Goal: Information Seeking & Learning: Learn about a topic

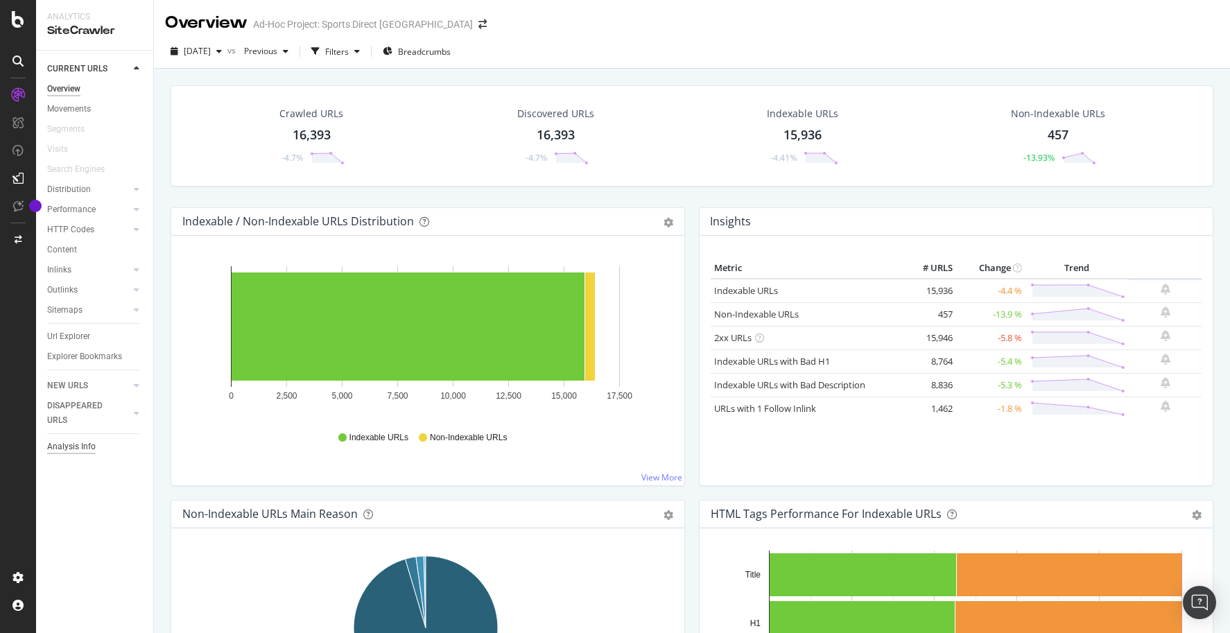
click at [78, 448] on div "Analysis Info" at bounding box center [71, 447] width 49 height 15
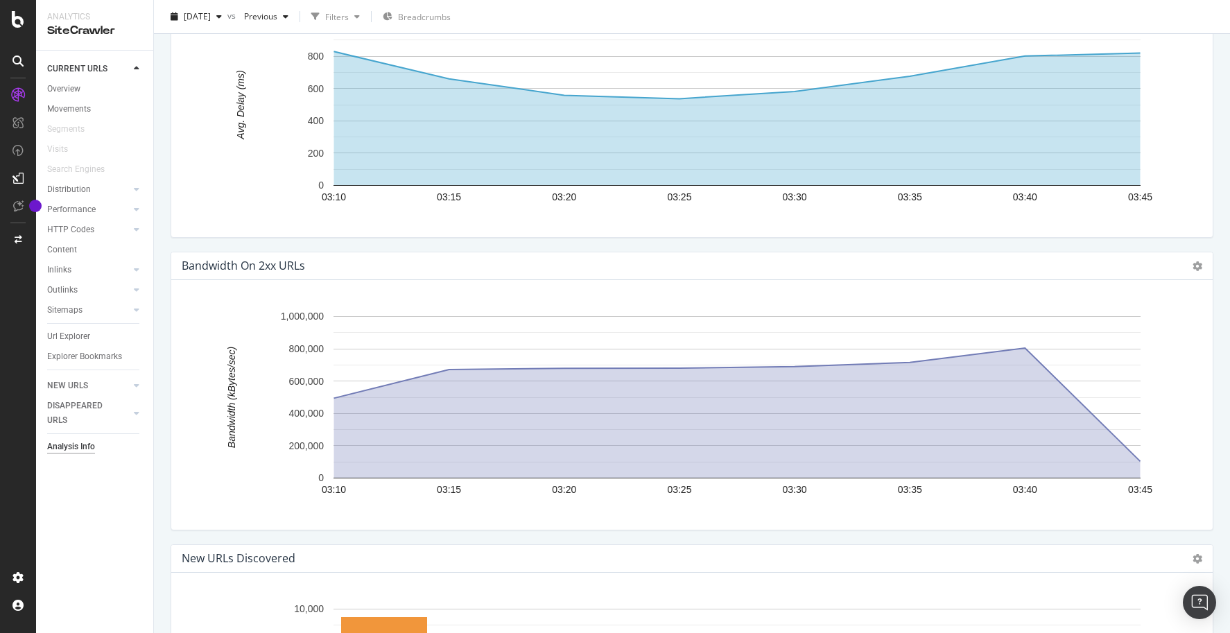
scroll to position [1848, 0]
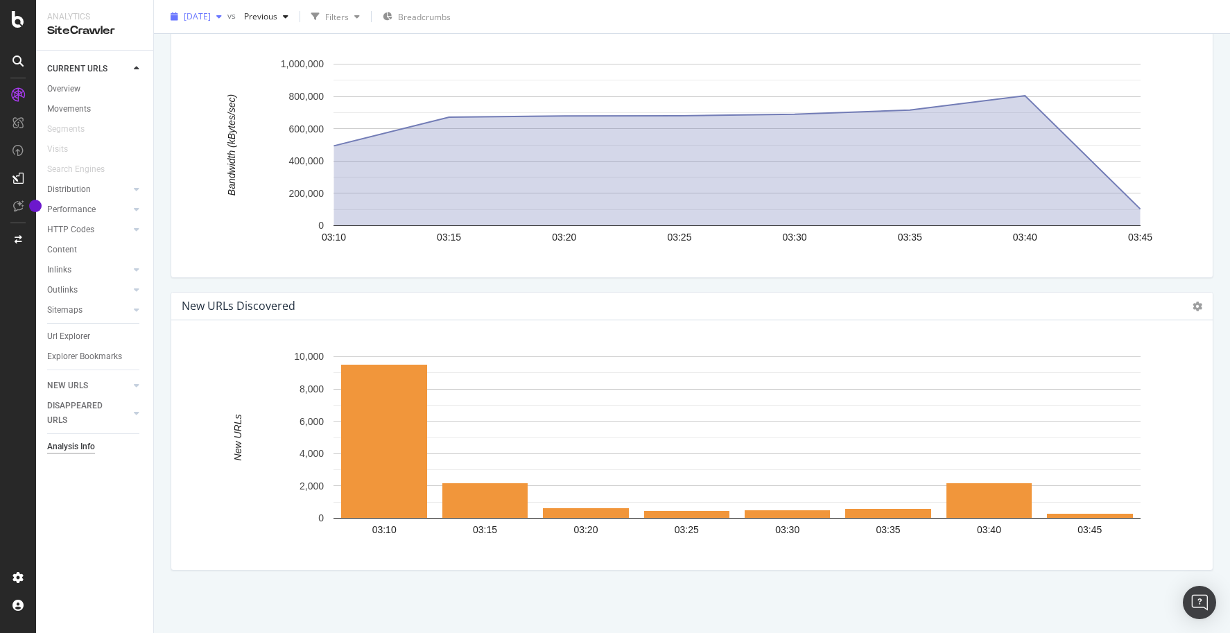
click at [211, 21] on span "[DATE]" at bounding box center [197, 16] width 27 height 12
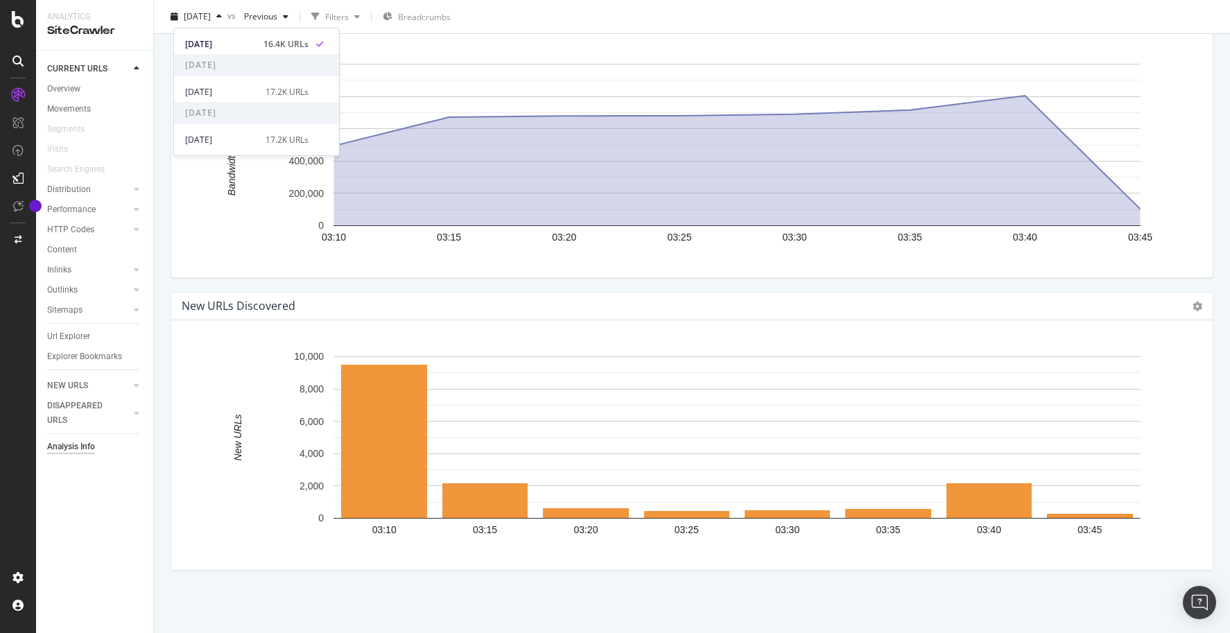
click at [178, 290] on div "Bandwidth on 2xx URLs Chart (by Value) Table Expand Export as CSV Export as PNG…" at bounding box center [692, 145] width 1057 height 293
click at [83, 92] on link "Overview" at bounding box center [95, 89] width 96 height 15
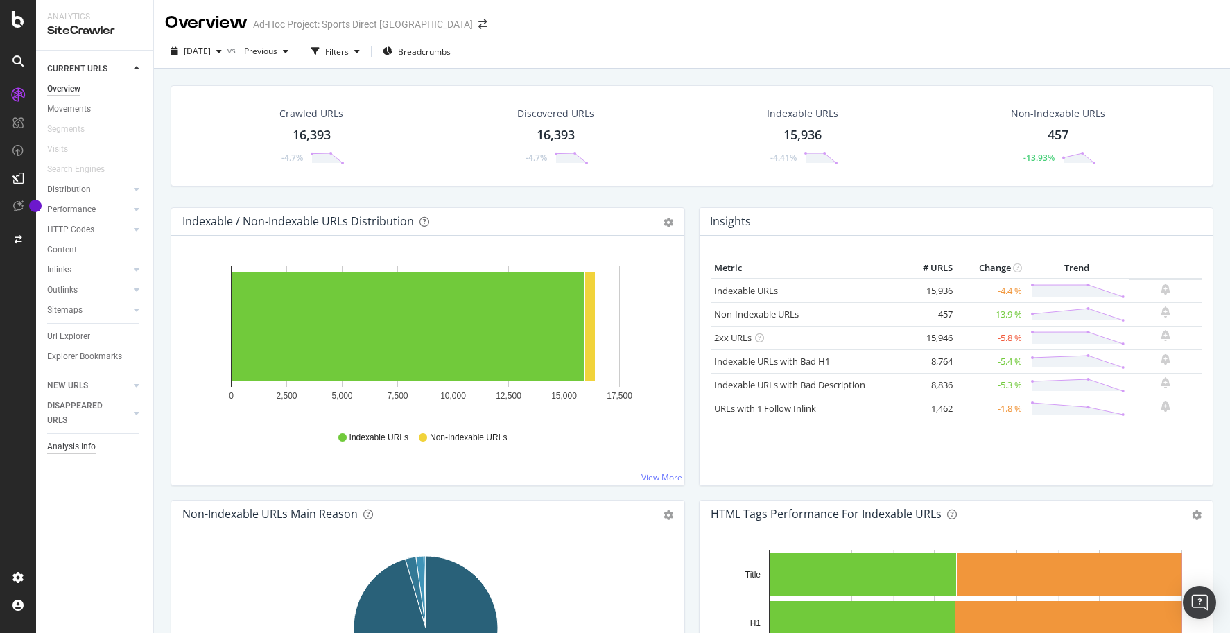
click at [77, 446] on div "Analysis Info" at bounding box center [71, 447] width 49 height 15
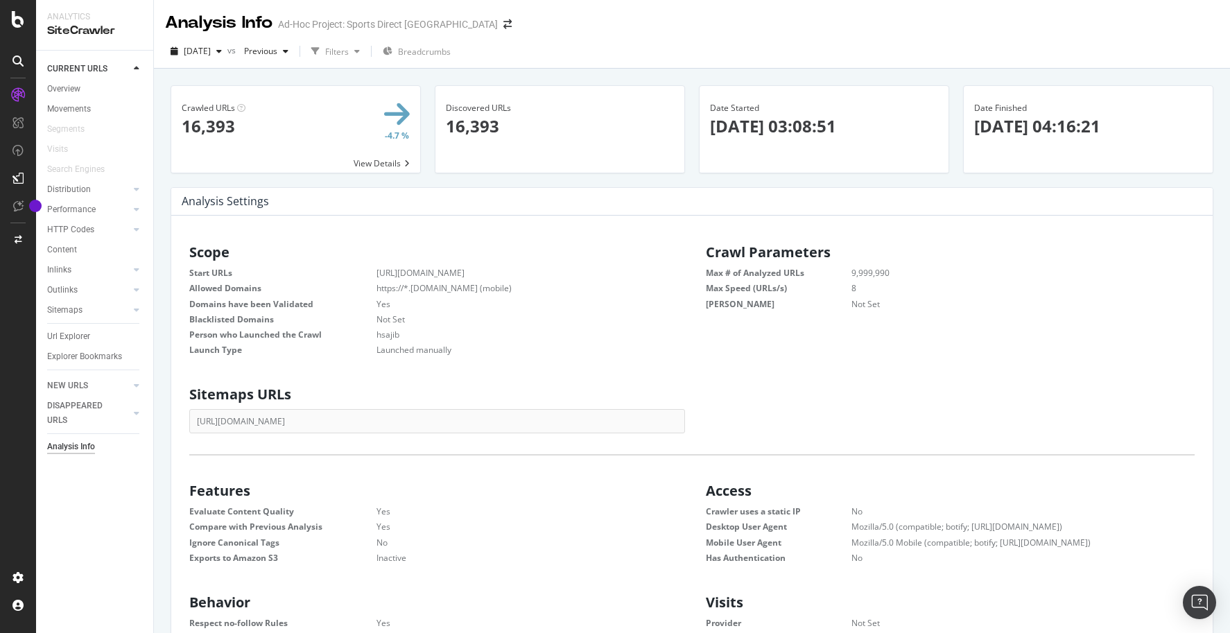
scroll to position [211, 479]
click at [163, 211] on div "Crawled URLs 16,393 -4.7 % View Details Discovered URLs 16,393 Date Started [DA…" at bounding box center [692, 385] width 1076 height 633
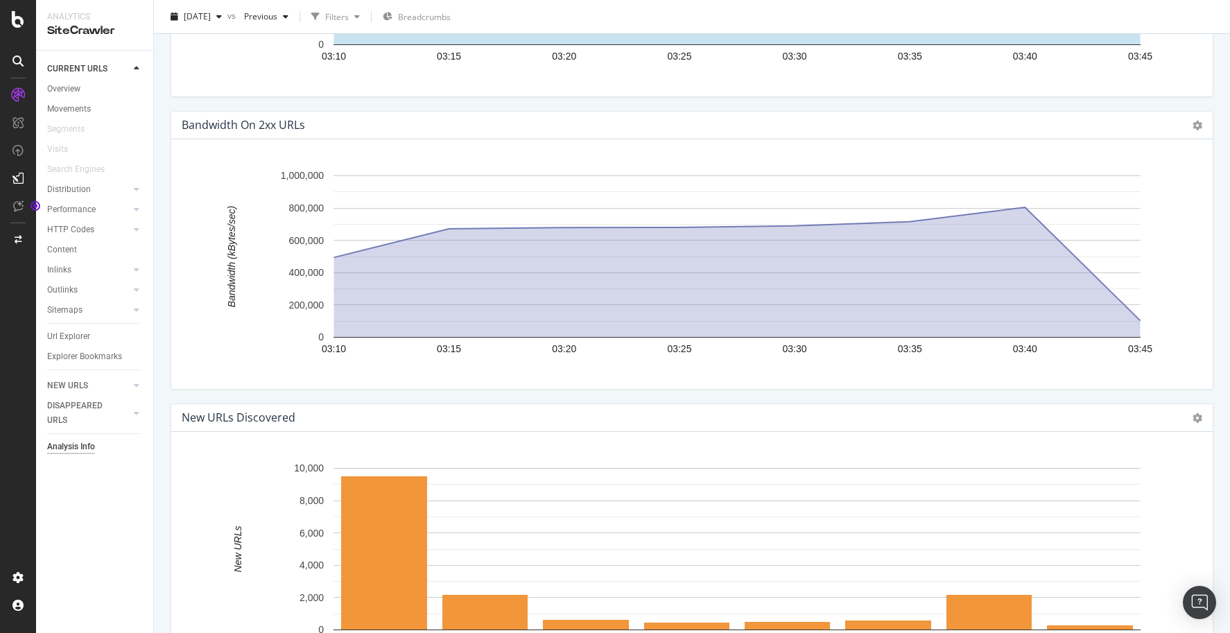
scroll to position [1848, 0]
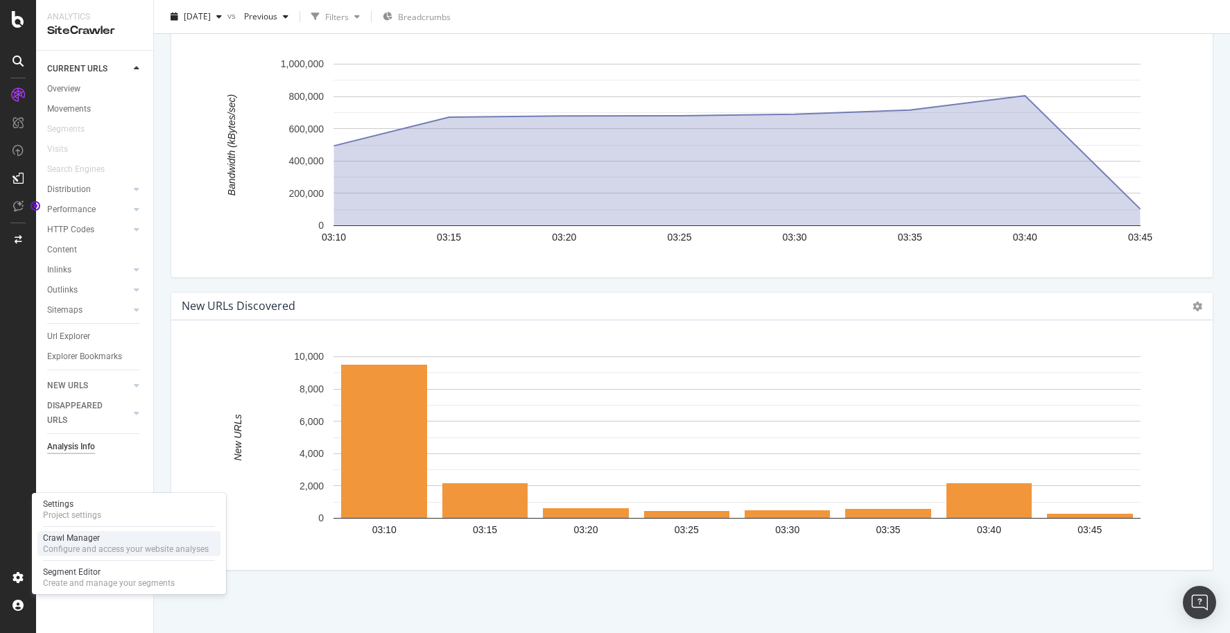
click at [123, 537] on div "Crawl Manager" at bounding box center [126, 538] width 166 height 11
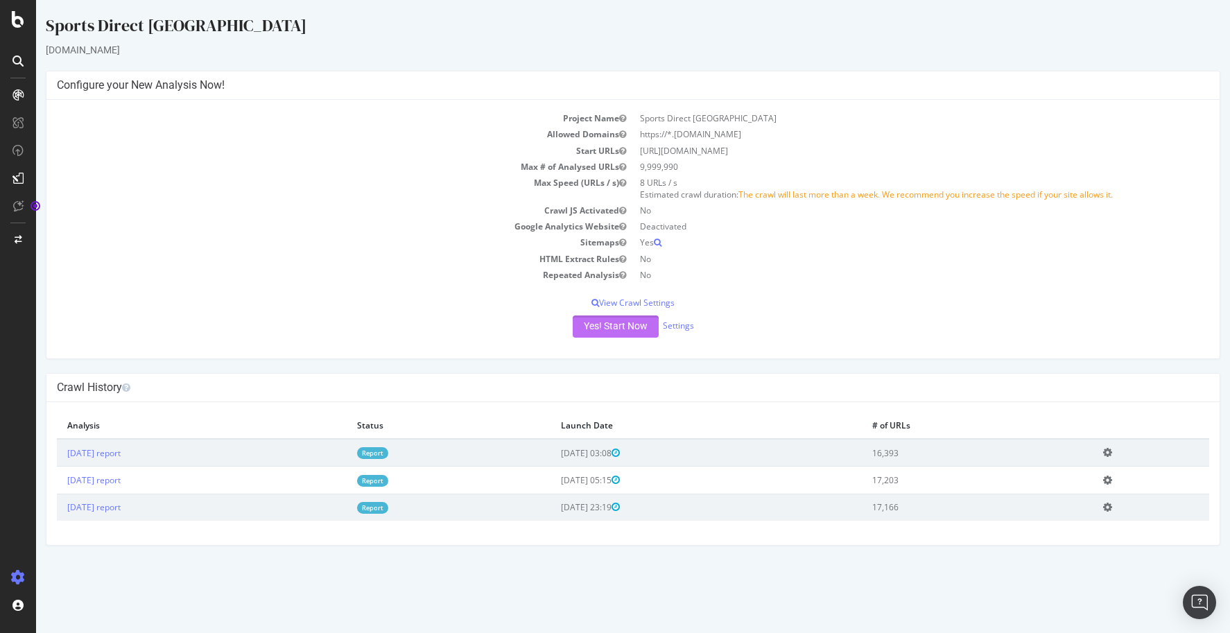
click at [612, 331] on button "Yes! Start Now" at bounding box center [616, 327] width 86 height 22
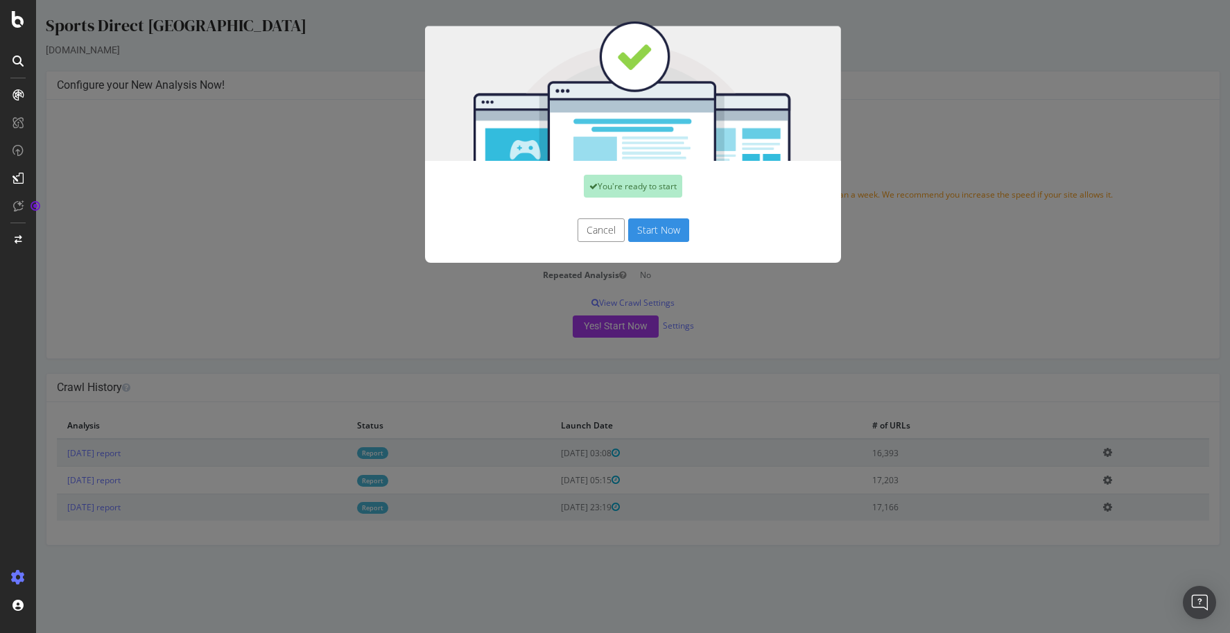
click at [657, 232] on button "Start Now" at bounding box center [658, 230] width 61 height 24
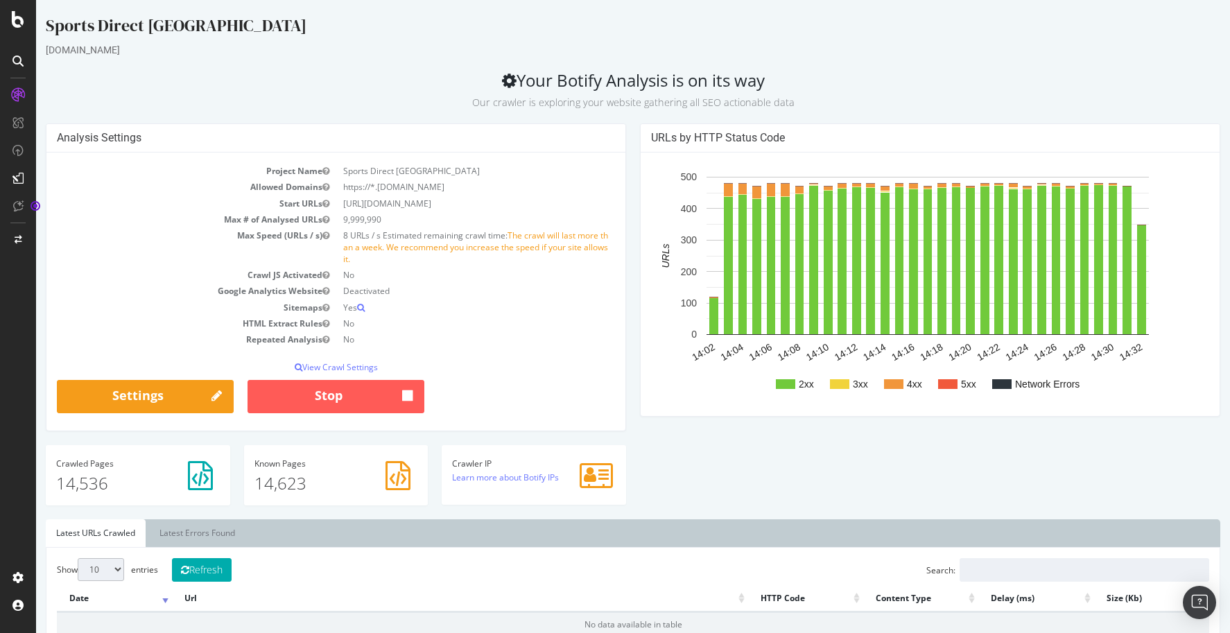
drag, startPoint x: 145, startPoint y: 52, endPoint x: 44, endPoint y: 24, distance: 105.2
drag, startPoint x: 44, startPoint y: 24, endPoint x: 185, endPoint y: 45, distance: 143.1
click at [185, 45] on div "[DOMAIN_NAME]" at bounding box center [633, 50] width 1175 height 14
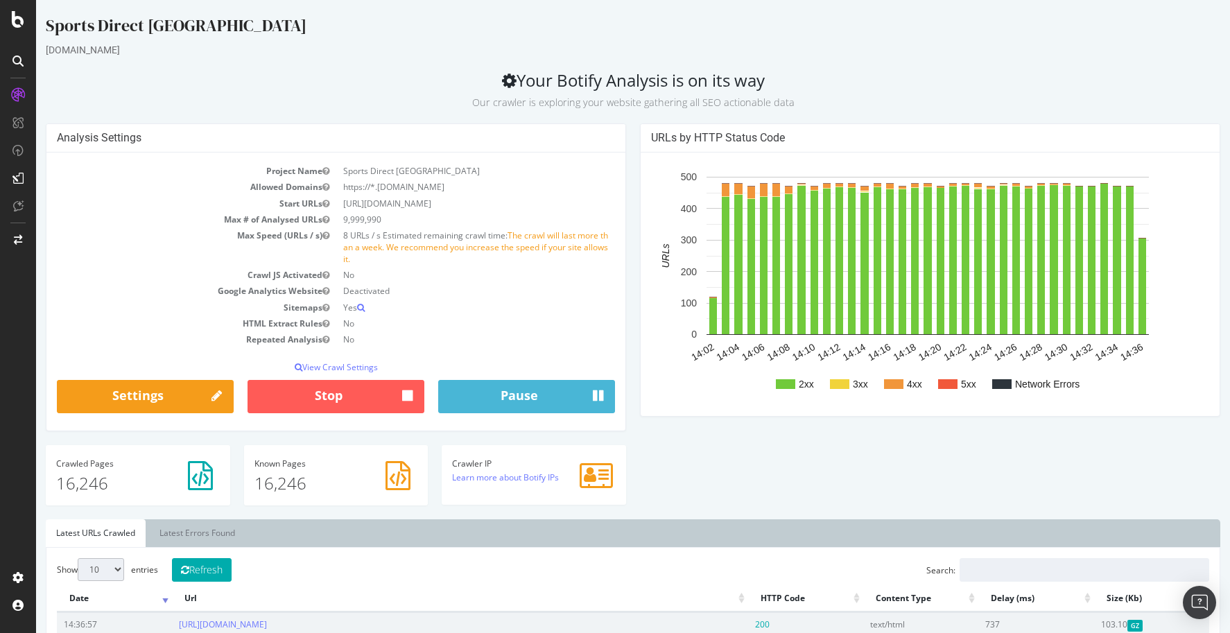
click at [1104, 444] on div "Analysis Settings Project Name Sports Direct Malaysia Allowed Domains https://*…" at bounding box center [633, 321] width 1189 height 396
click at [860, 436] on div "Analysis Settings Project Name Sports Direct Malaysia Allowed Domains https://*…" at bounding box center [633, 321] width 1189 height 396
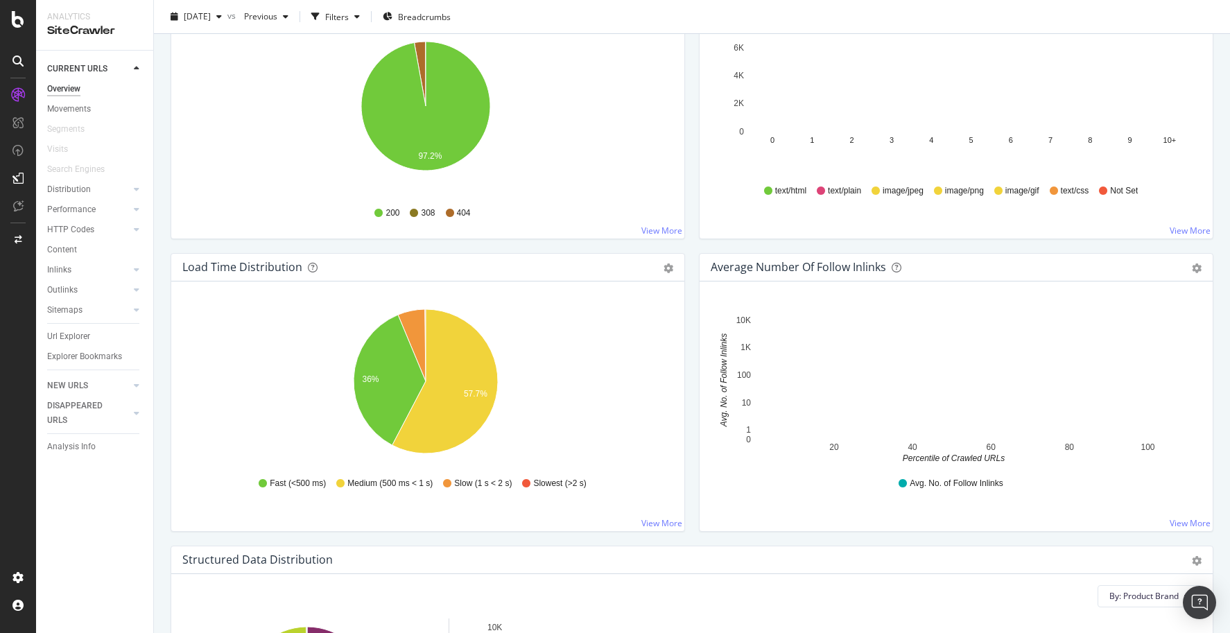
scroll to position [624, 0]
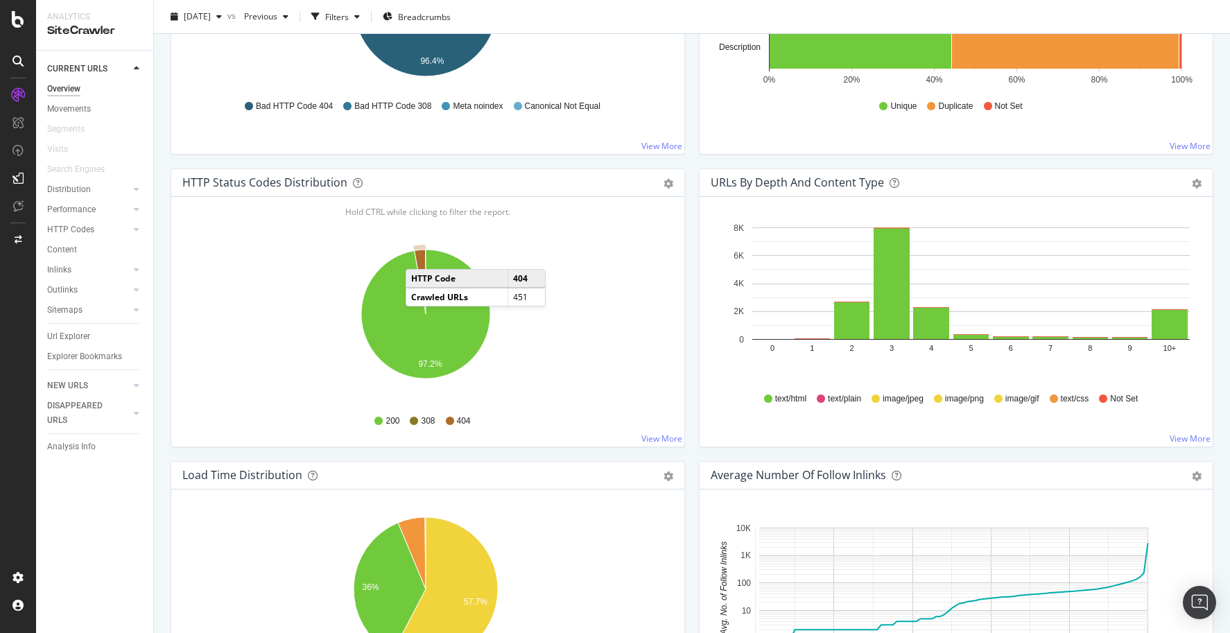
click at [420, 255] on icon "A chart." at bounding box center [420, 282] width 12 height 64
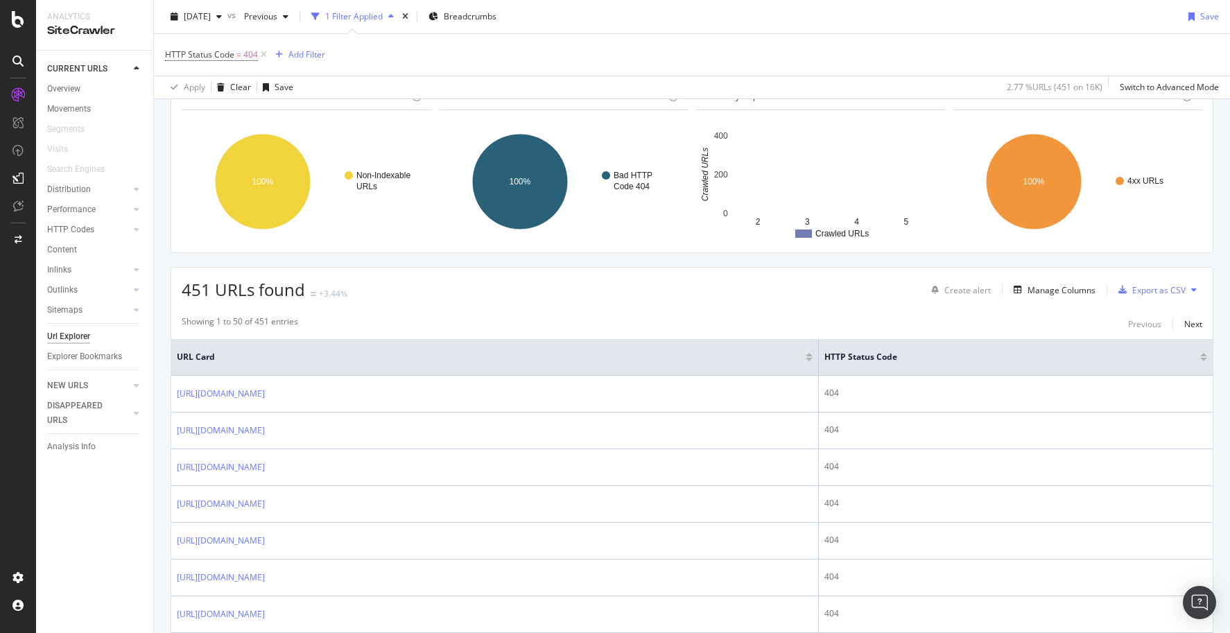
scroll to position [277, 0]
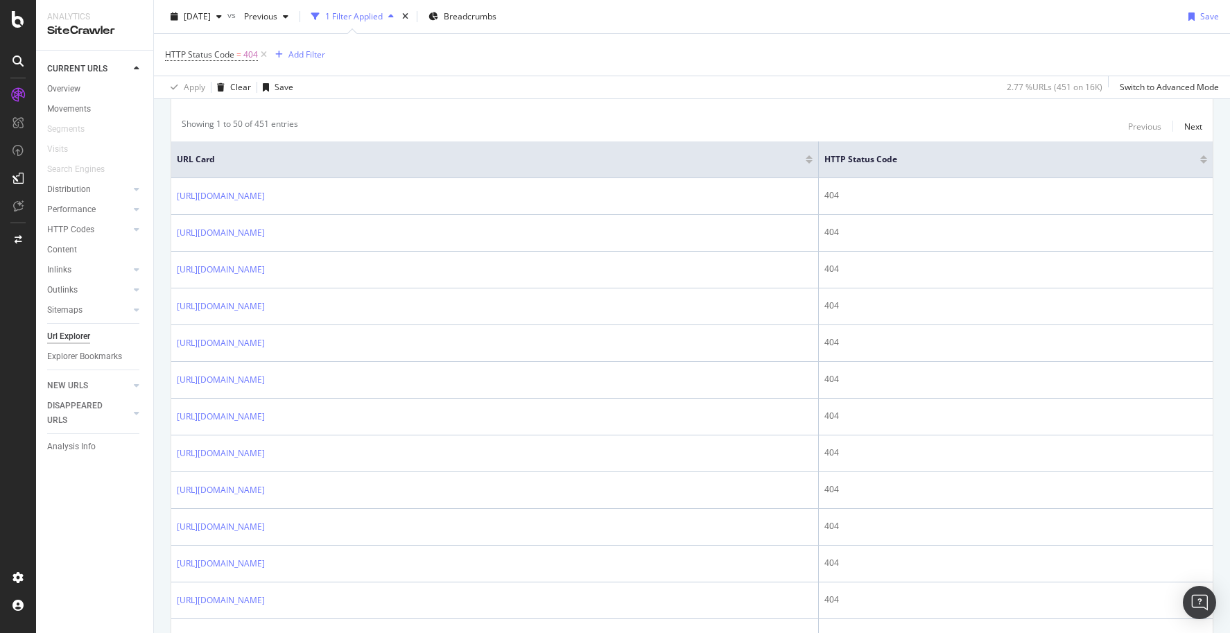
click at [422, 62] on div "HTTP Status Code = 404 Add Filter" at bounding box center [692, 55] width 1054 height 42
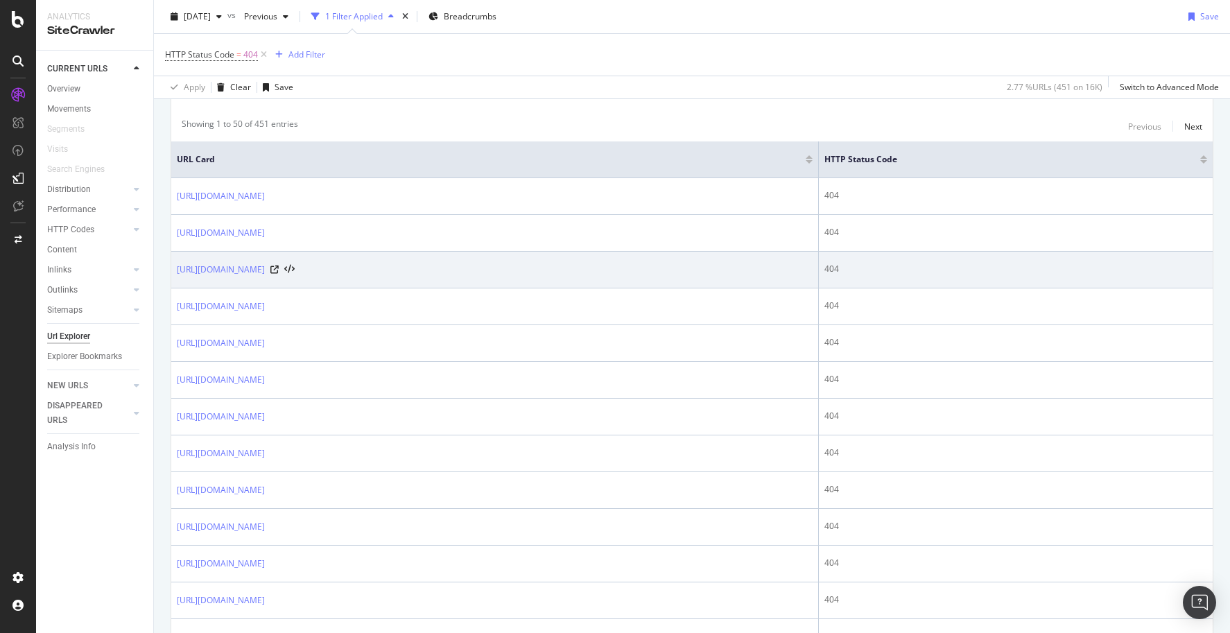
scroll to position [416, 0]
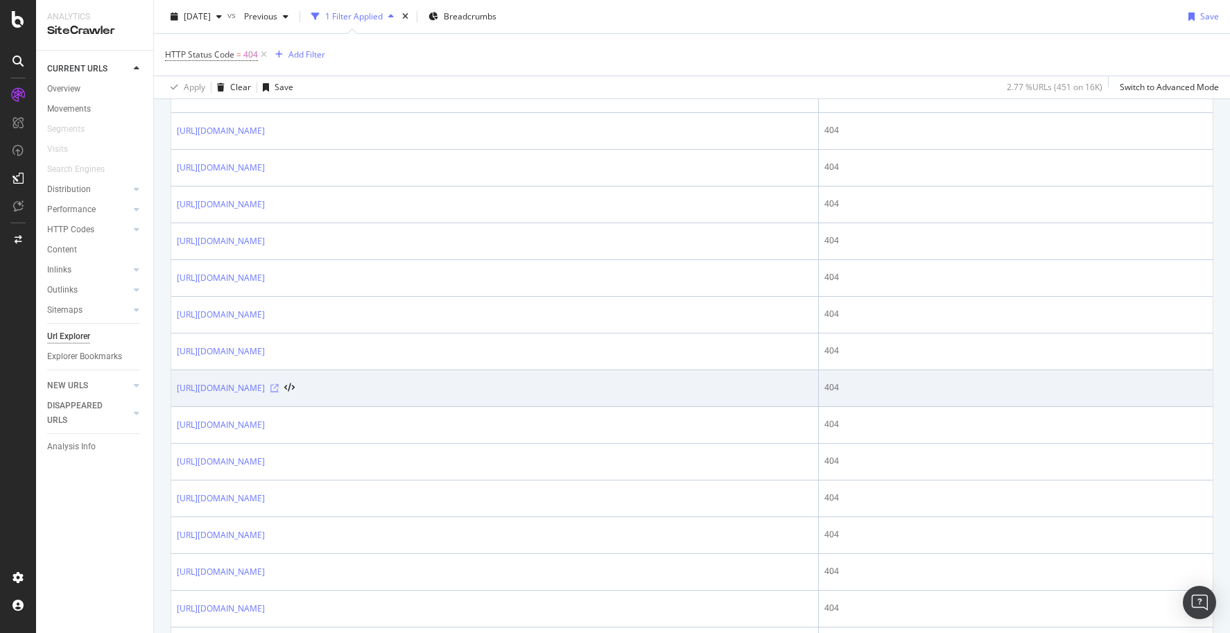
click at [279, 386] on icon at bounding box center [274, 388] width 8 height 8
